Goal: Check status: Check status

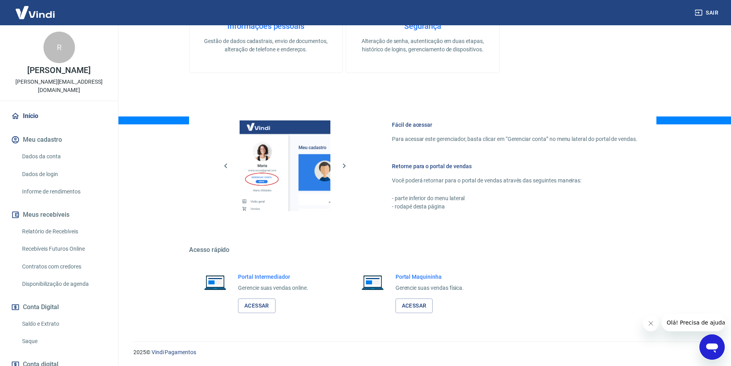
click at [35, 316] on link "Saldo e Extrato" at bounding box center [64, 324] width 90 height 16
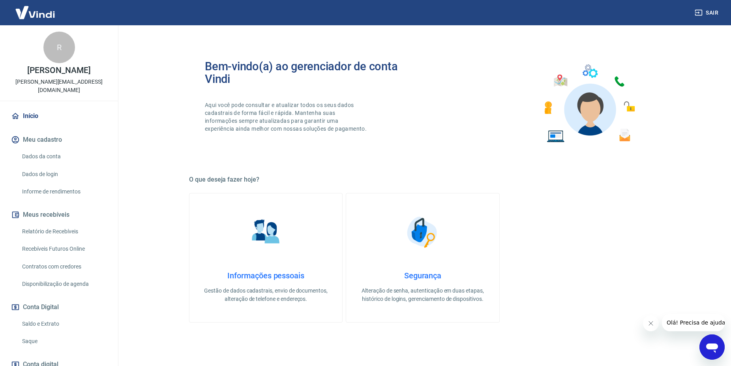
click at [27, 316] on link "Saldo e Extrato" at bounding box center [64, 324] width 90 height 16
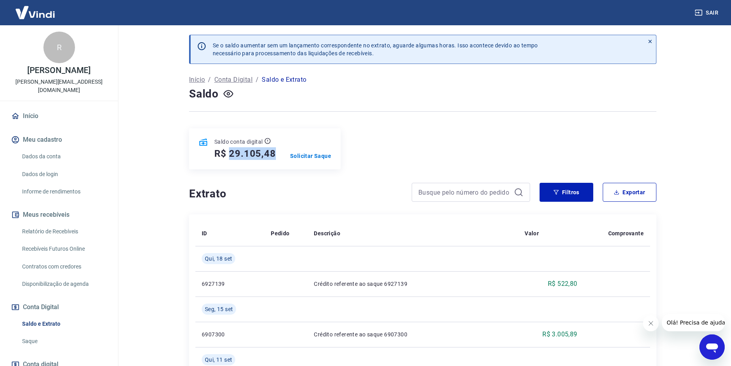
drag, startPoint x: 231, startPoint y: 147, endPoint x: 275, endPoint y: 149, distance: 43.5
click at [280, 150] on div "Saldo conta digital R$ 29.105,48 Solicitar Saque" at bounding box center [265, 148] width 152 height 41
copy h5 "29.105,48"
